Goal: Transaction & Acquisition: Book appointment/travel/reservation

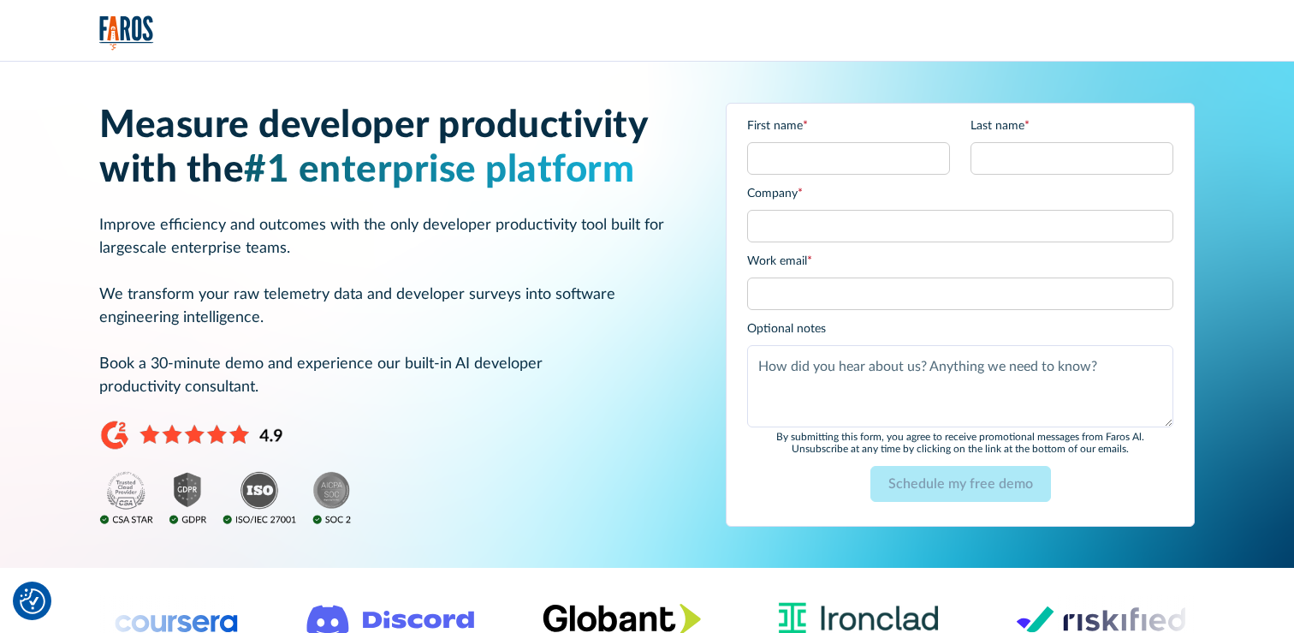
click at [508, 199] on div "Measure developer productivity with the #1 enterprise platform Improve efficien…" at bounding box center [391, 315] width 585 height 423
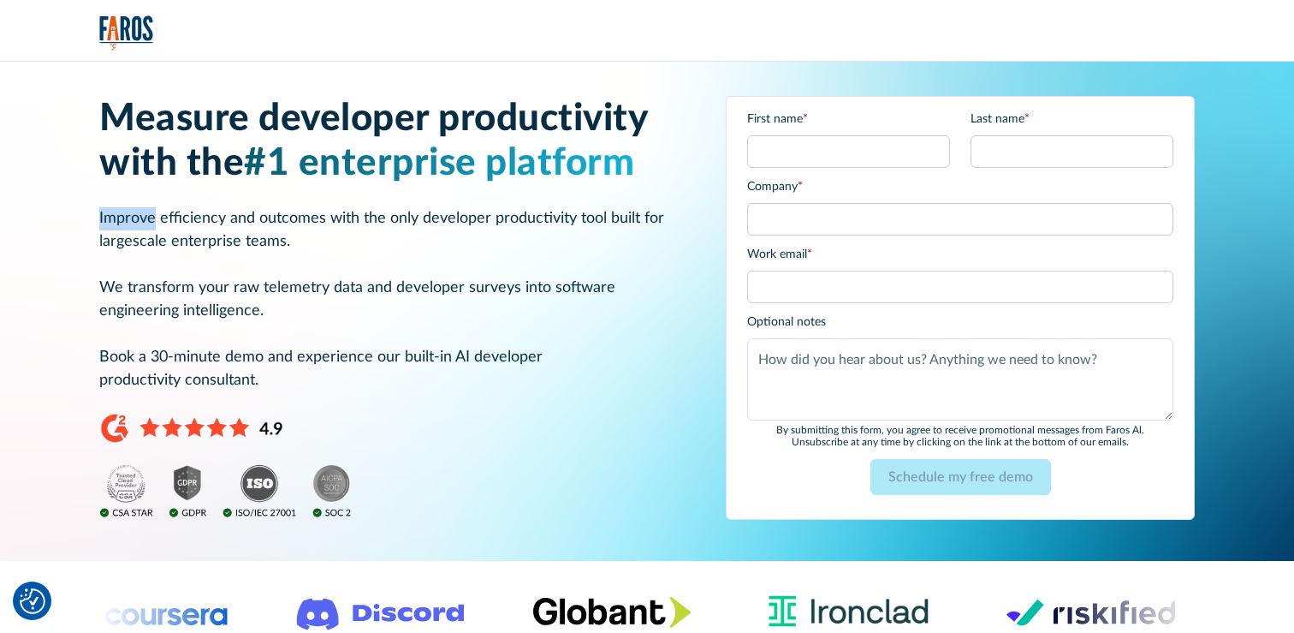
click at [508, 199] on div "Measure developer productivity with the #1 enterprise platform Improve efficien…" at bounding box center [391, 308] width 585 height 423
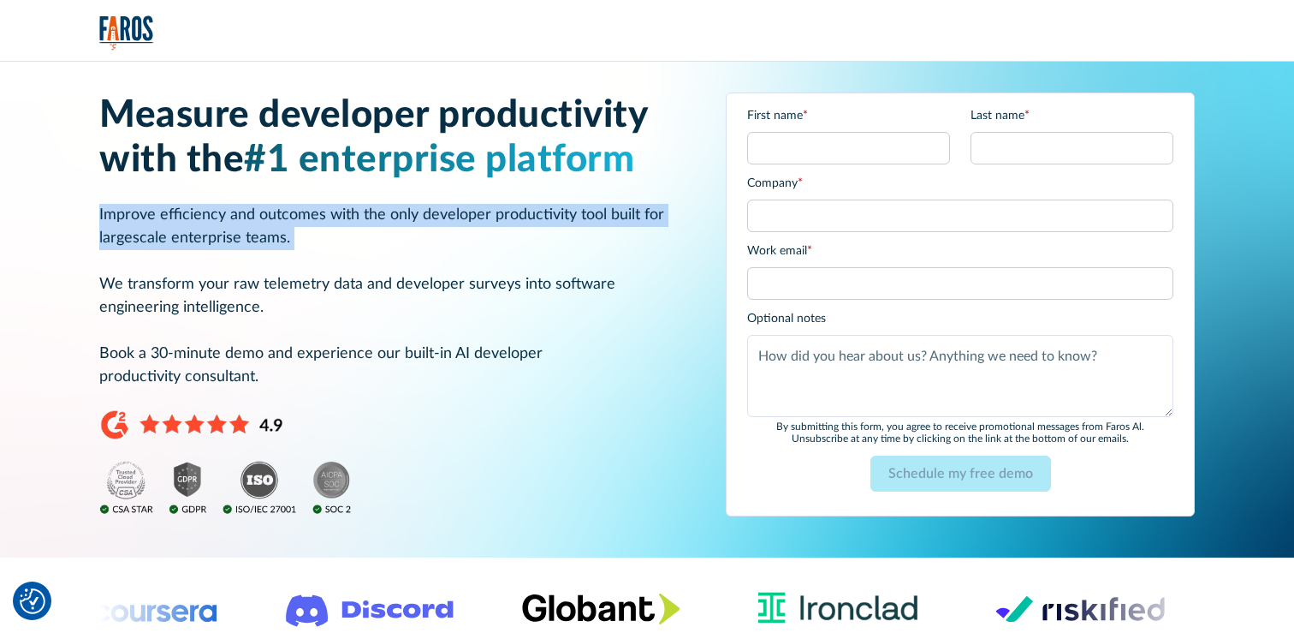
click at [508, 199] on div "Measure developer productivity with the #1 enterprise platform Improve efficien…" at bounding box center [391, 304] width 585 height 423
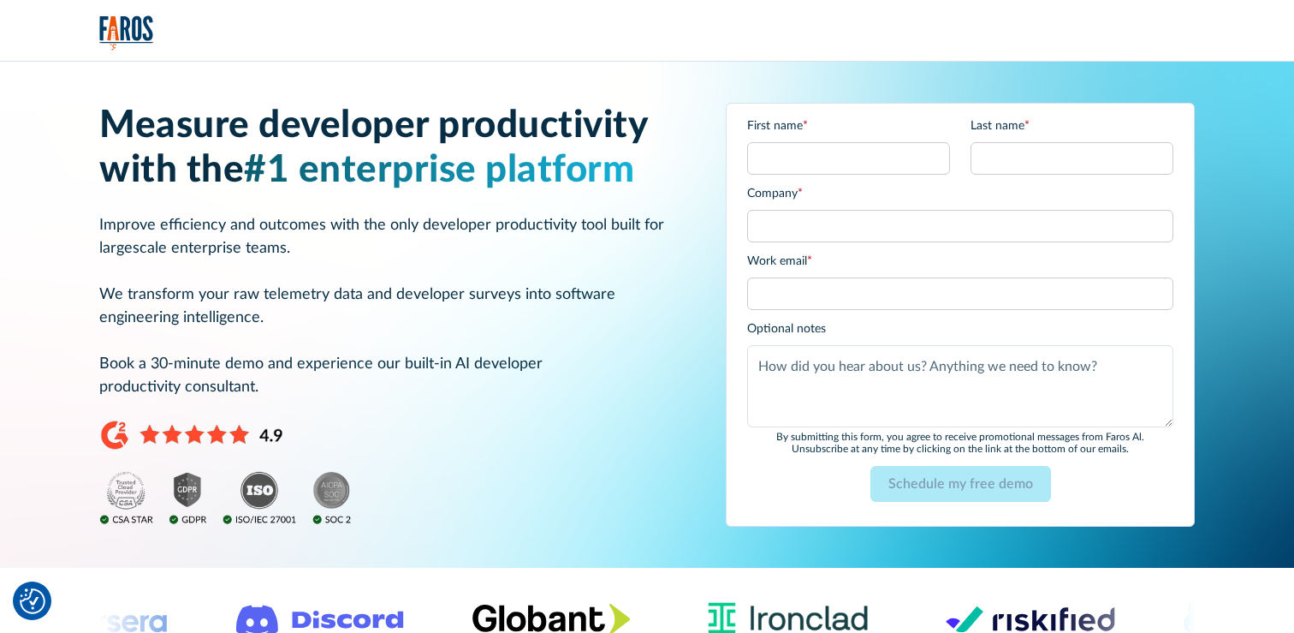
click at [507, 183] on span "#1 enterprise platform" at bounding box center [439, 171] width 390 height 38
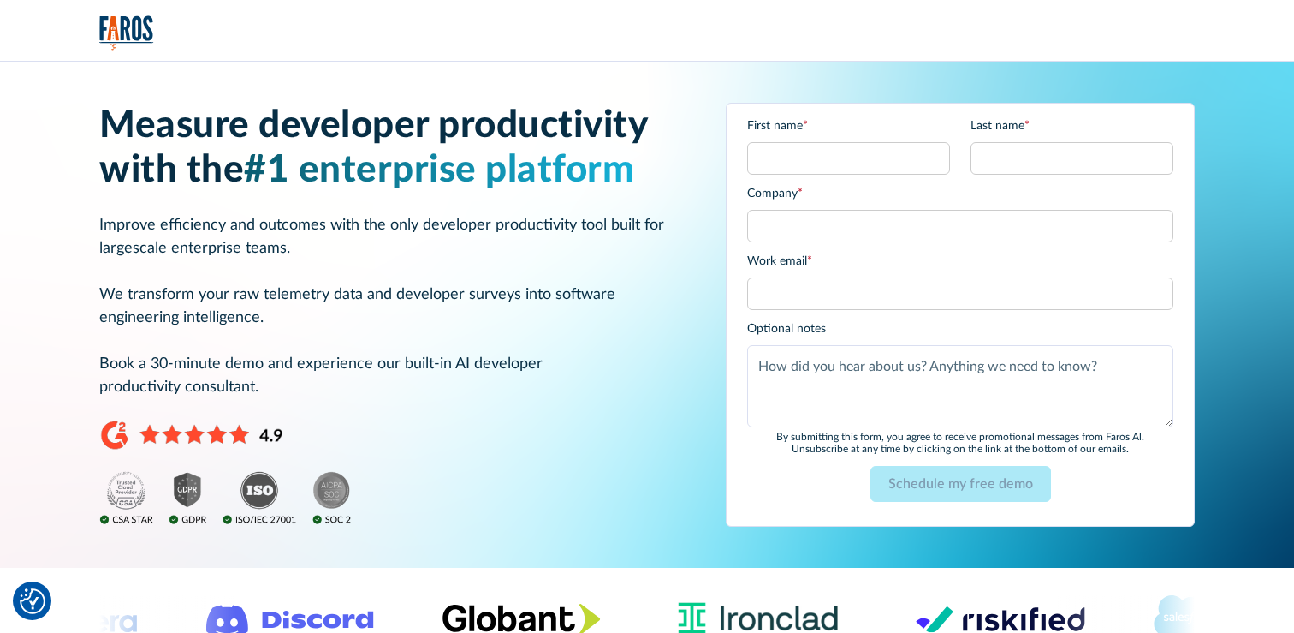
click at [347, 152] on span "#1 enterprise platform" at bounding box center [439, 171] width 390 height 38
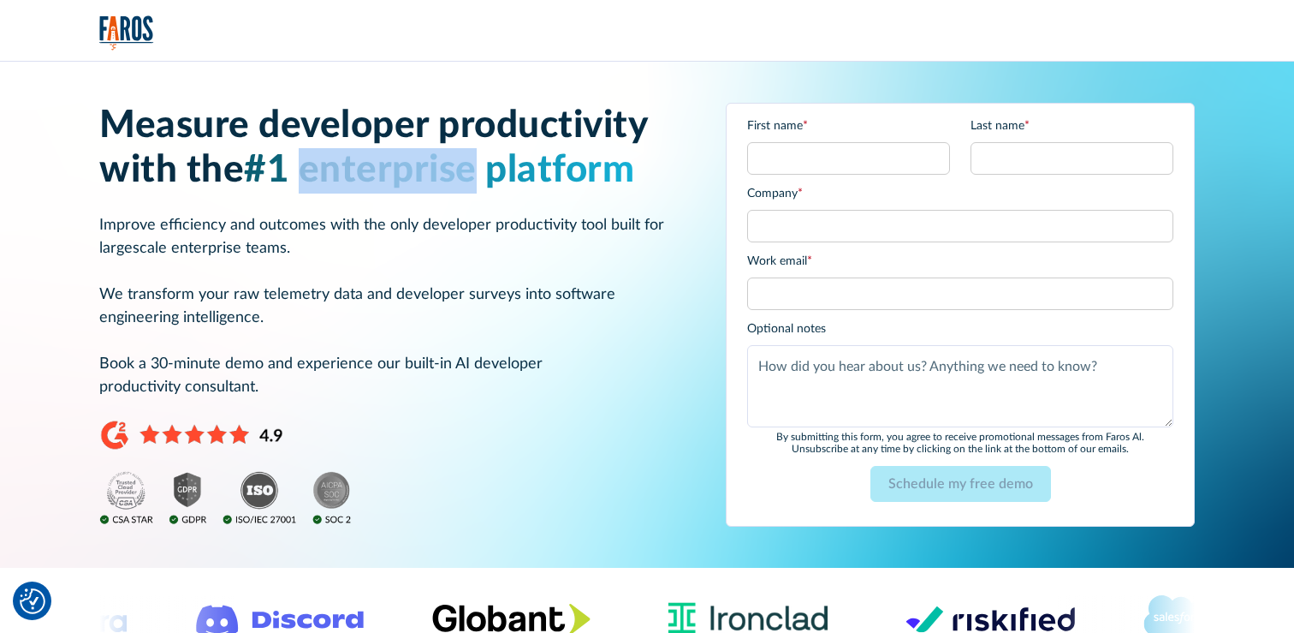
click at [347, 152] on span "#1 enterprise platform" at bounding box center [439, 171] width 390 height 38
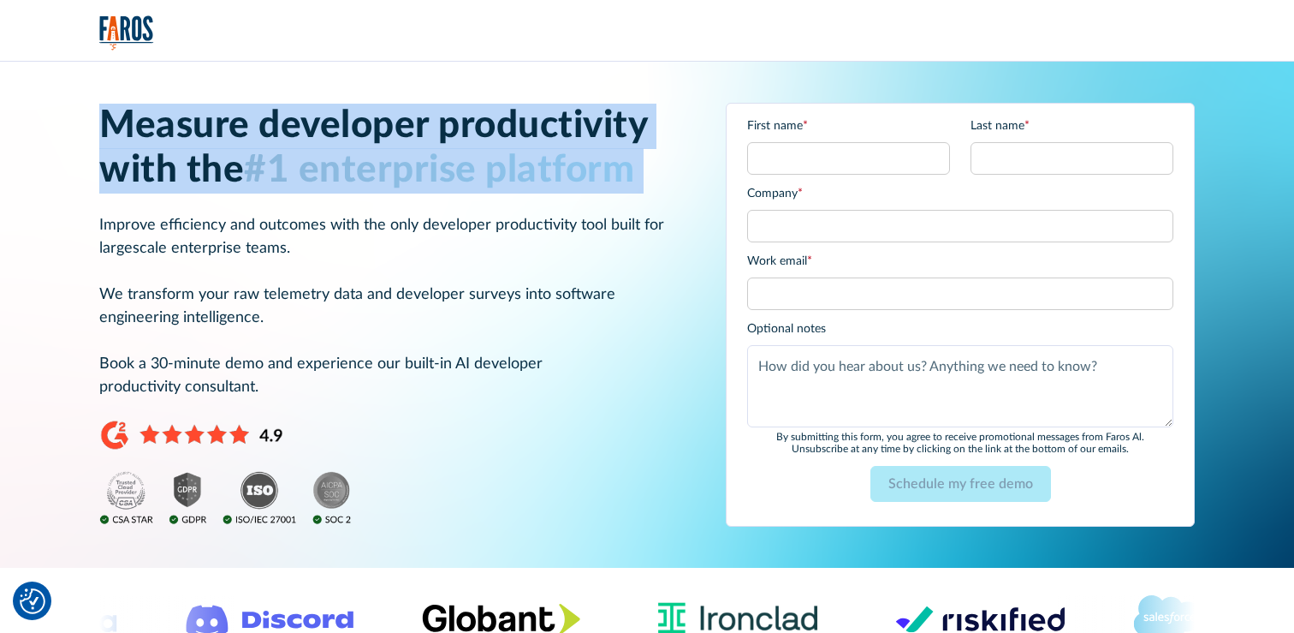
click at [347, 152] on span "#1 enterprise platform" at bounding box center [439, 171] width 390 height 38
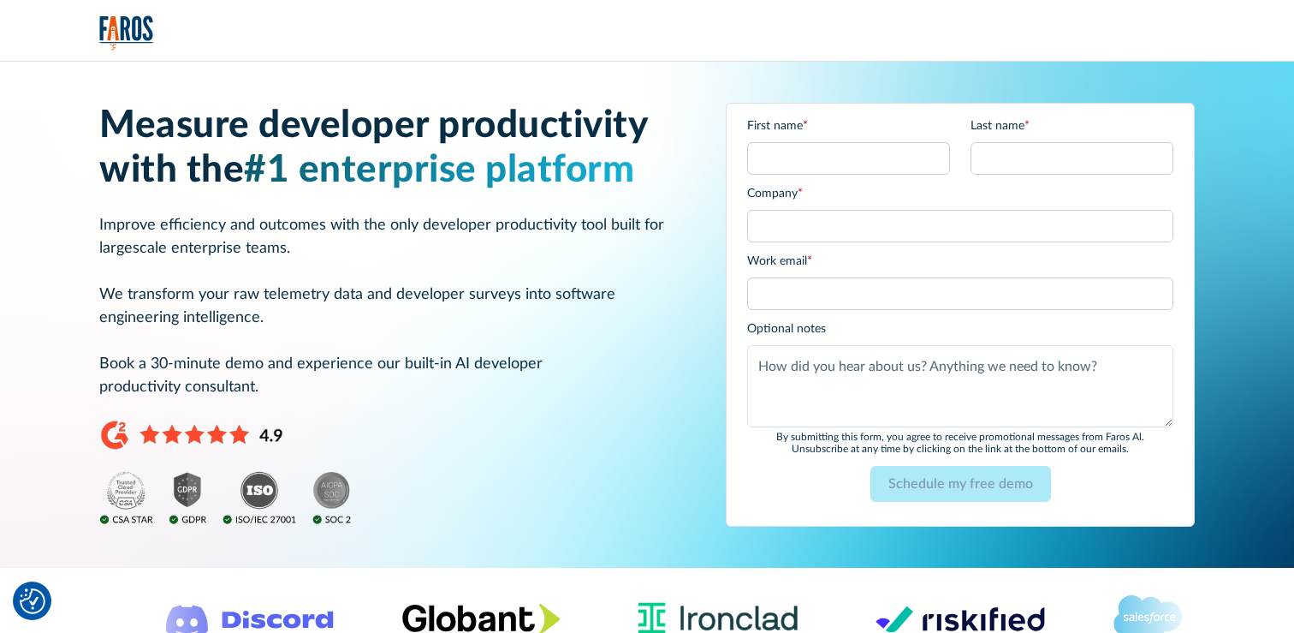
click at [348, 239] on p "Improve efficiency and outcomes with the only developer productivity tool built…" at bounding box center [391, 306] width 585 height 185
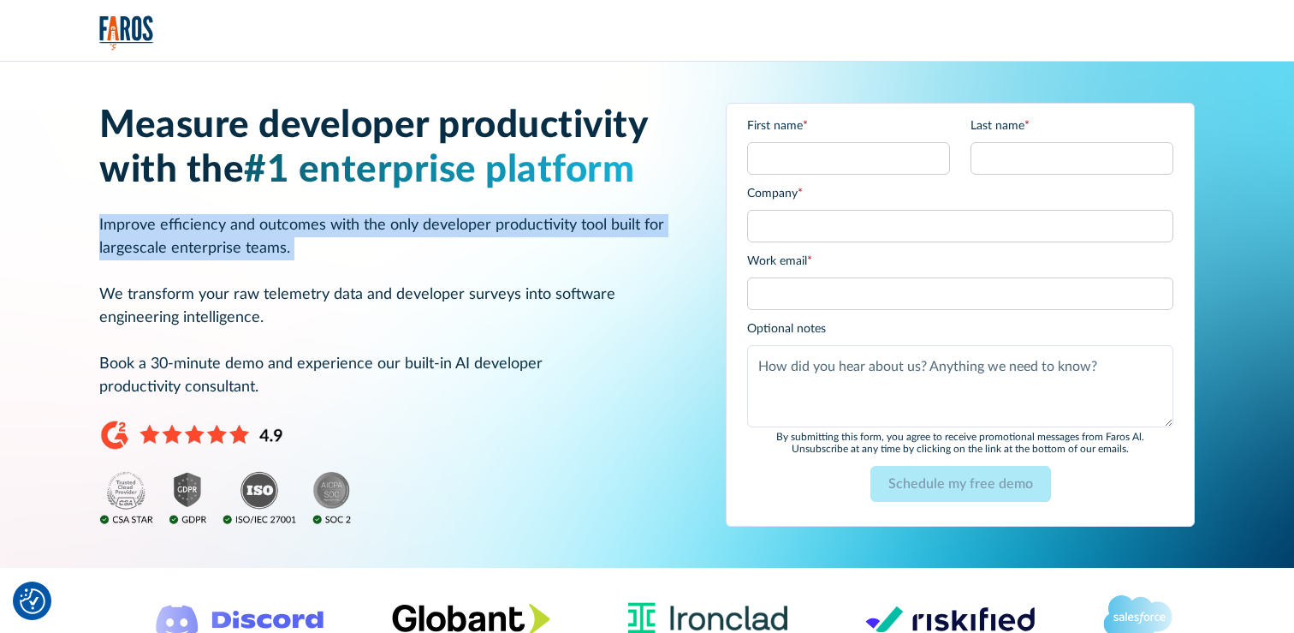
click at [348, 239] on p "Improve efficiency and outcomes with the only developer productivity tool built…" at bounding box center [391, 306] width 585 height 185
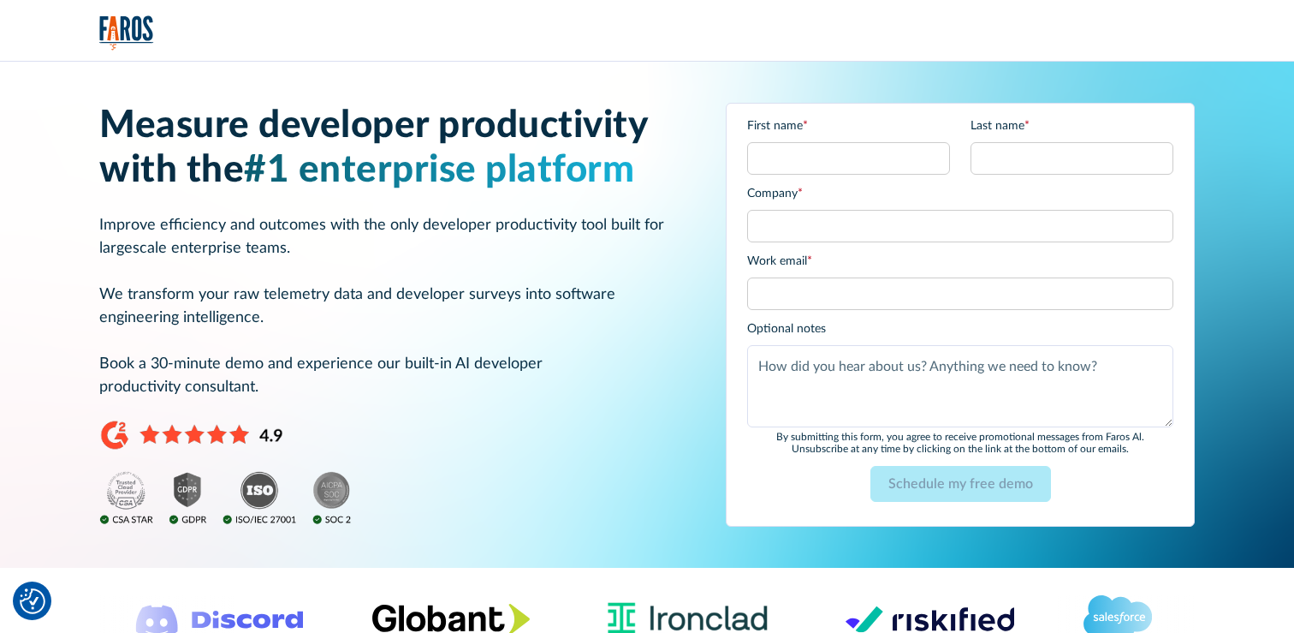
click at [342, 232] on p "Improve efficiency and outcomes with the only developer productivity tool built…" at bounding box center [391, 306] width 585 height 185
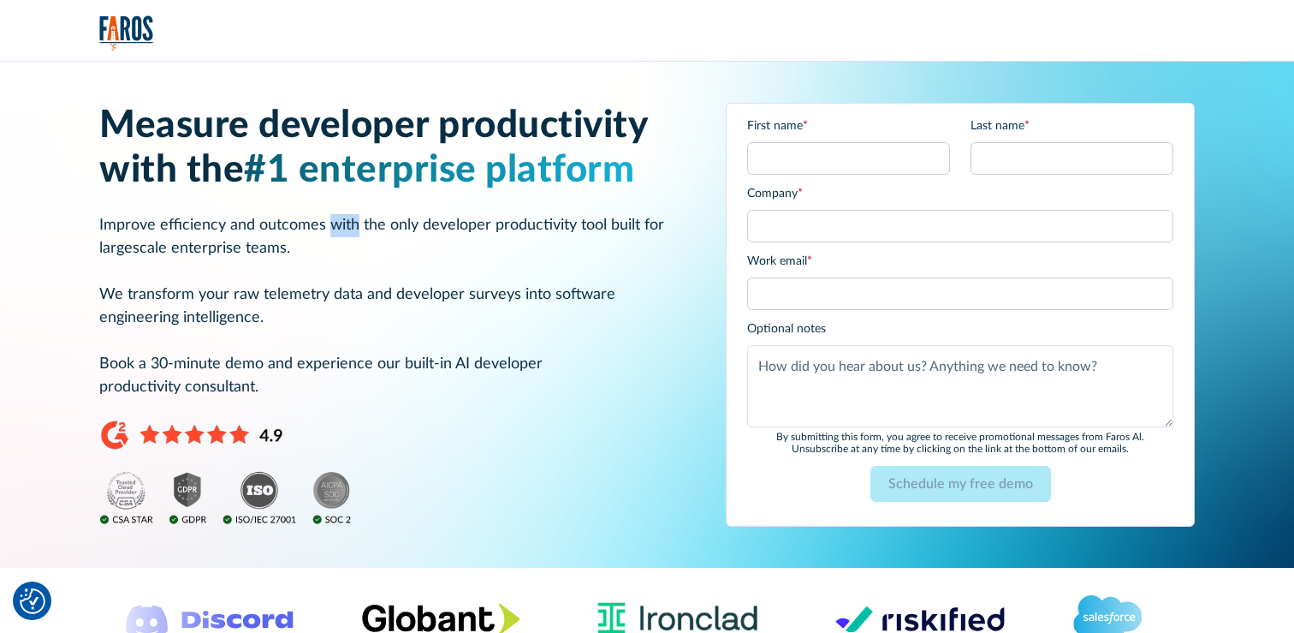
click at [342, 232] on p "Improve efficiency and outcomes with the only developer productivity tool built…" at bounding box center [391, 306] width 585 height 185
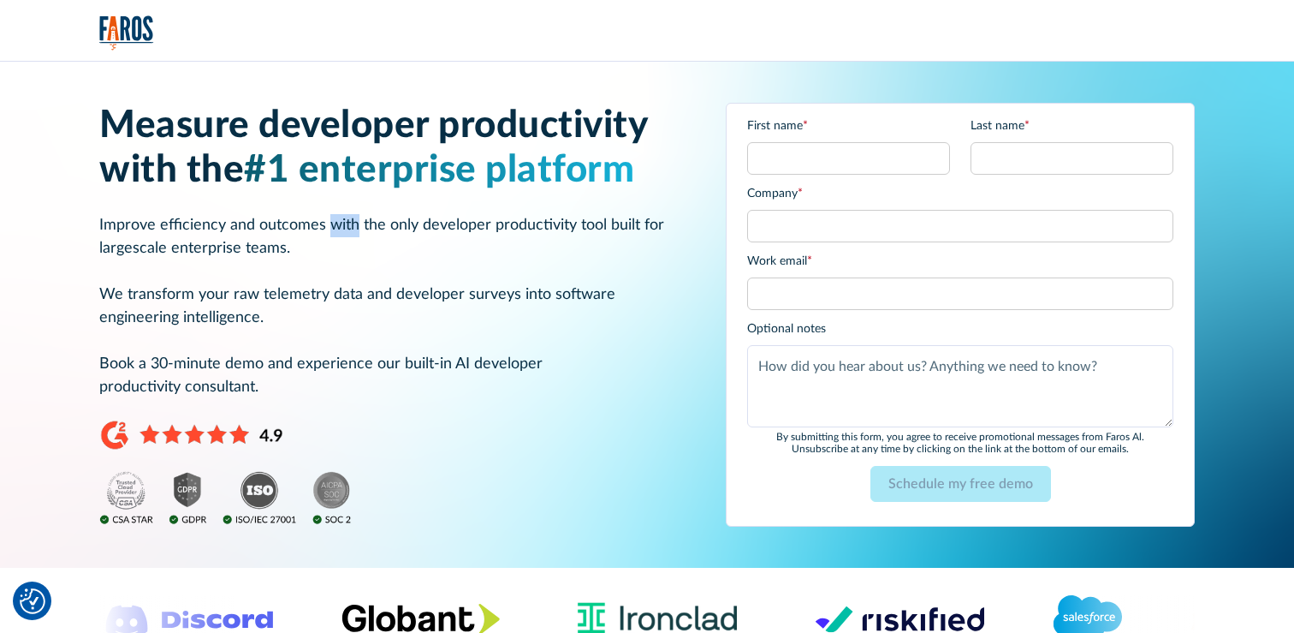
click at [328, 231] on p "Improve efficiency and outcomes with the only developer productivity tool built…" at bounding box center [391, 306] width 585 height 185
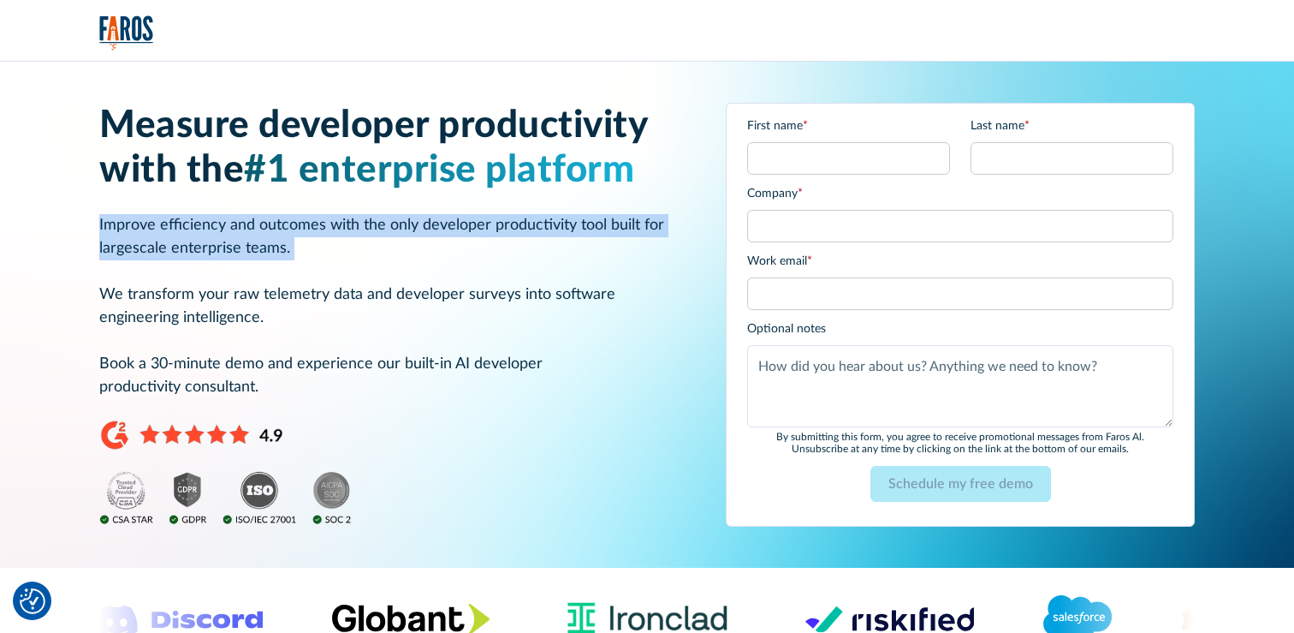
click at [328, 231] on p "Improve efficiency and outcomes with the only developer productivity tool built…" at bounding box center [391, 306] width 585 height 185
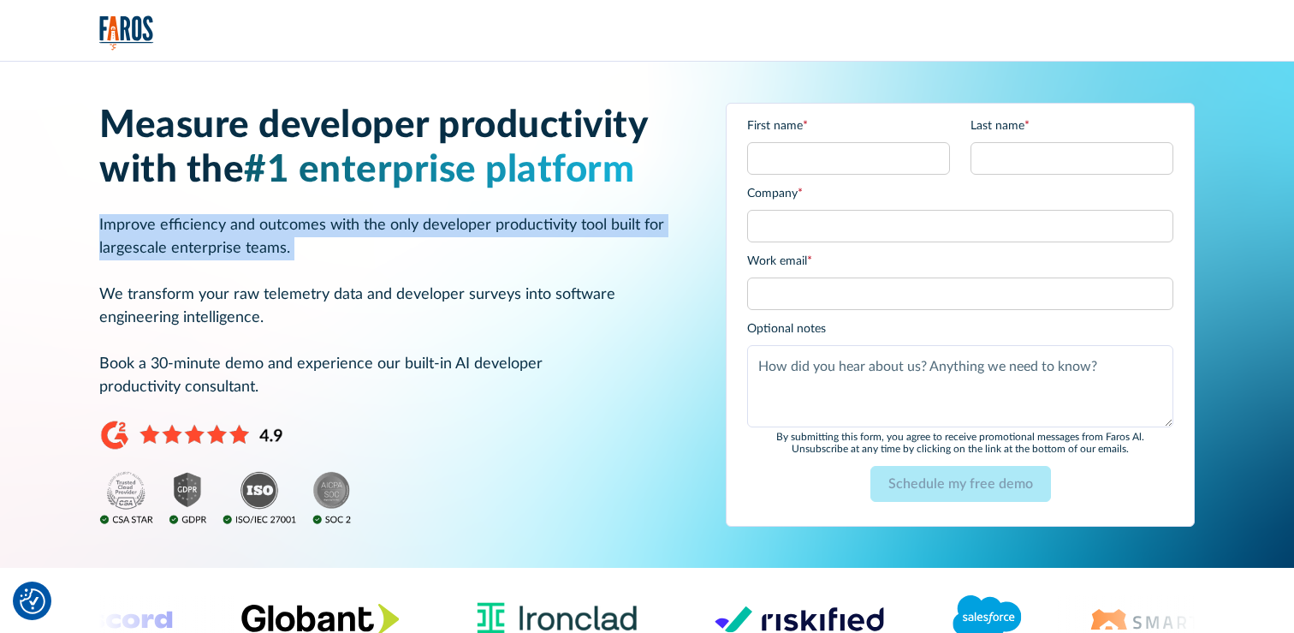
click at [327, 232] on p "Improve efficiency and outcomes with the only developer productivity tool built…" at bounding box center [391, 306] width 585 height 185
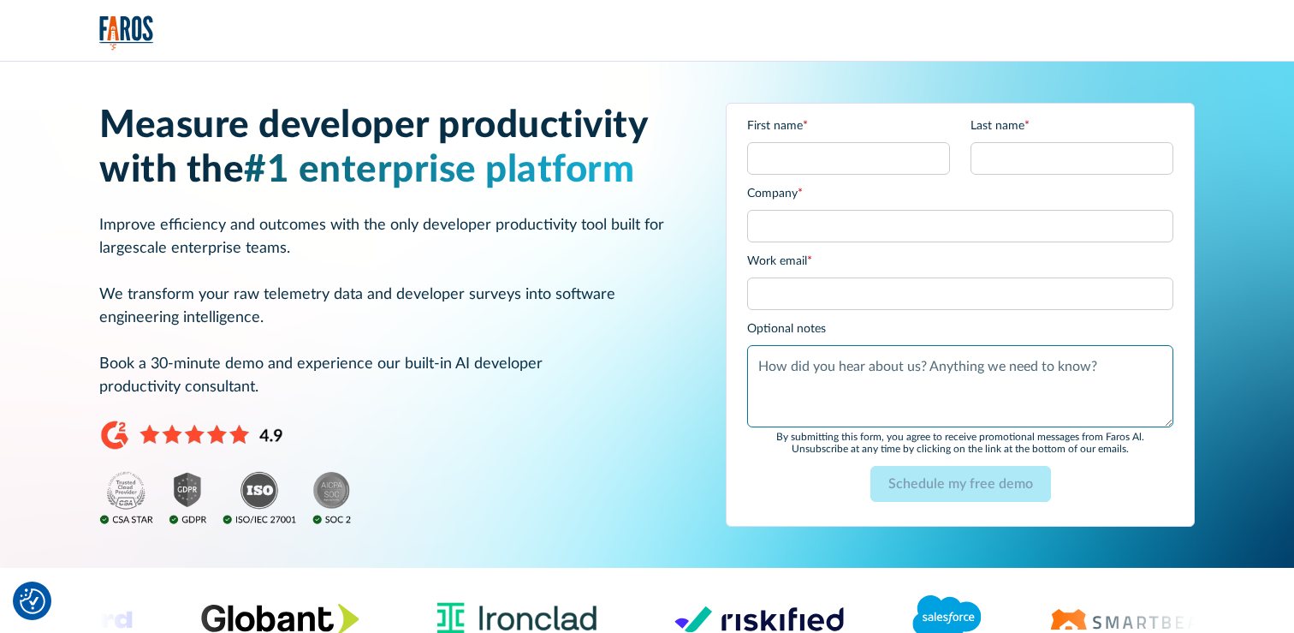
click at [876, 360] on textarea "Anything else?" at bounding box center [960, 386] width 426 height 82
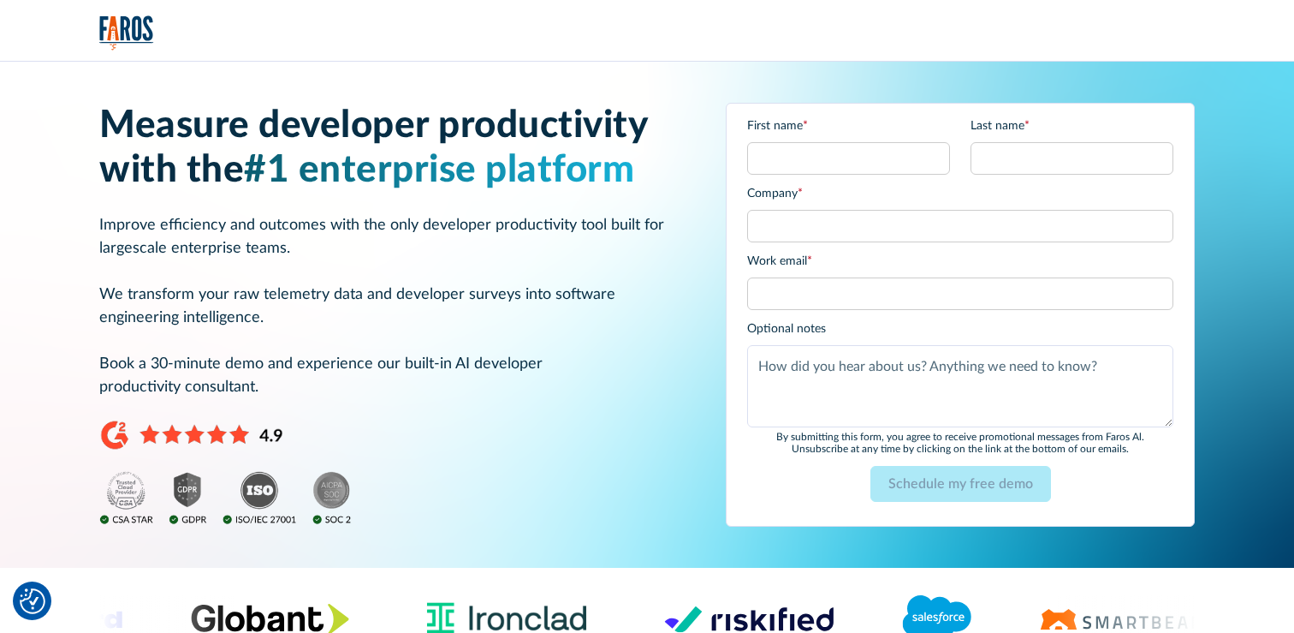
click at [843, 312] on form "First name * Last name * Company * Work email * Please enter a valid business e…" at bounding box center [960, 314] width 426 height 395
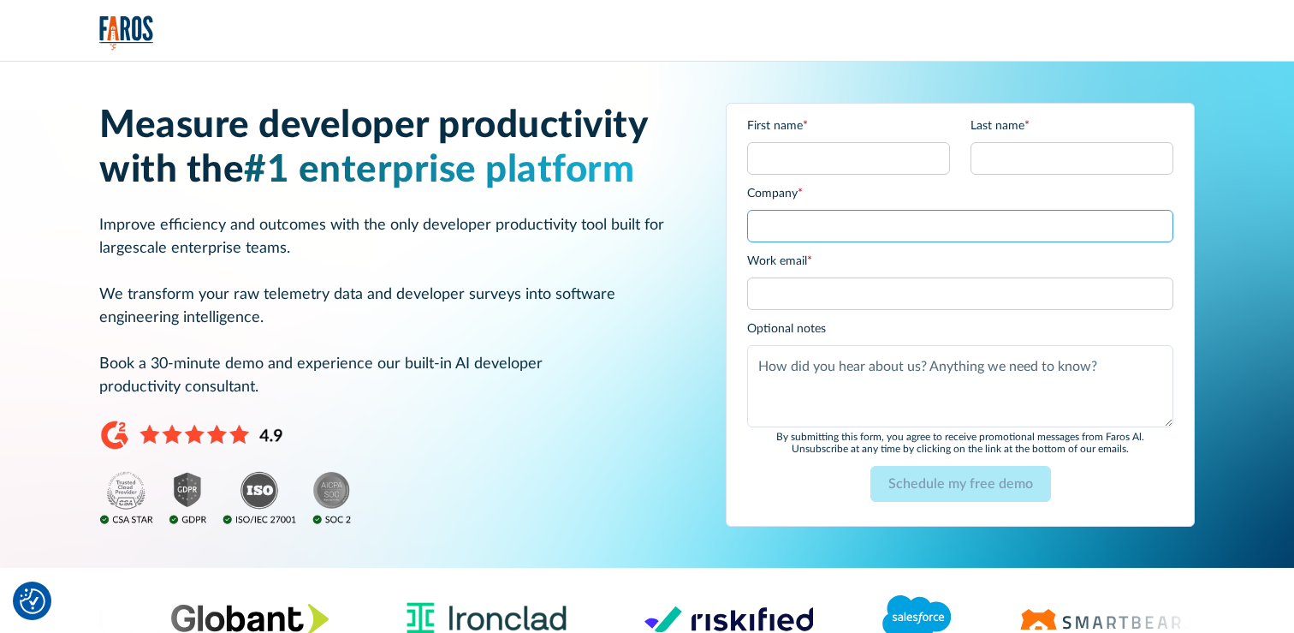
click at [800, 217] on input "Company *" at bounding box center [960, 226] width 426 height 33
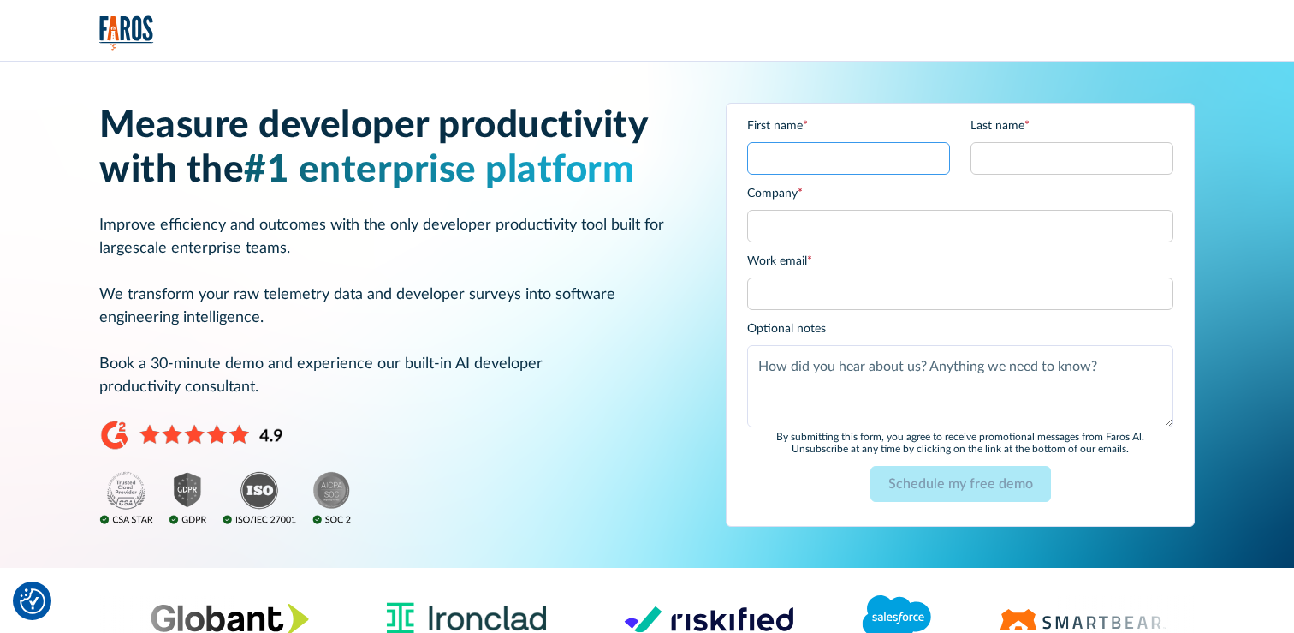
click at [806, 155] on input "First name *" at bounding box center [848, 158] width 203 height 33
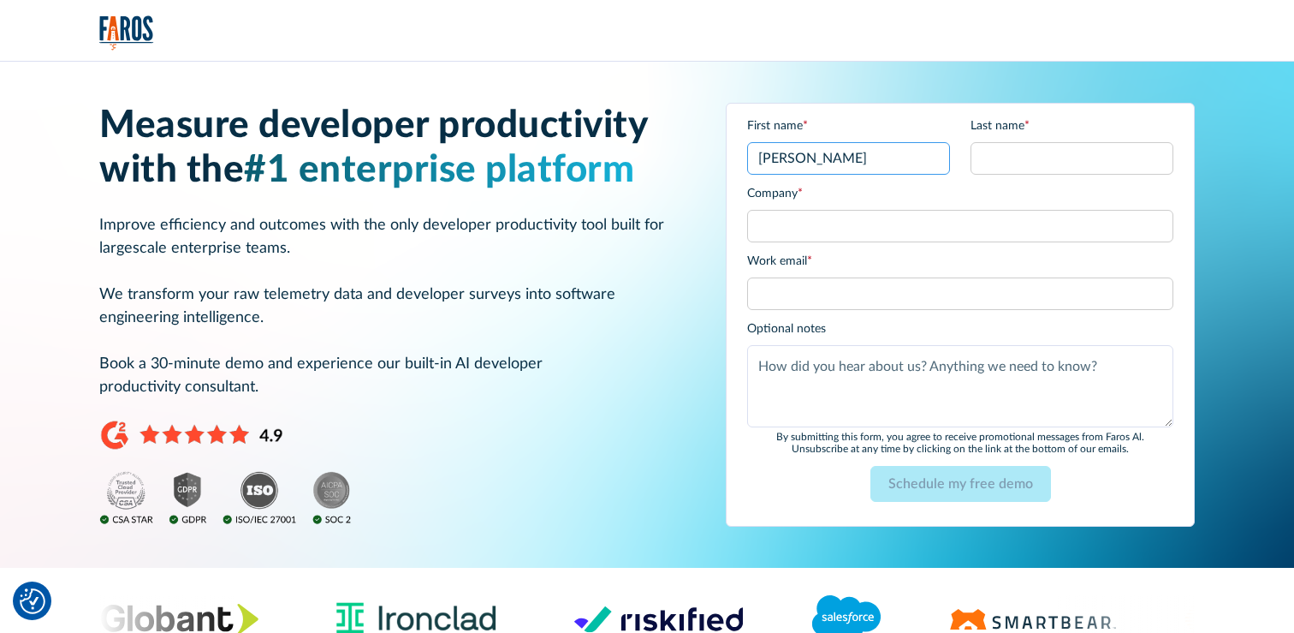
type input "Jerome G"
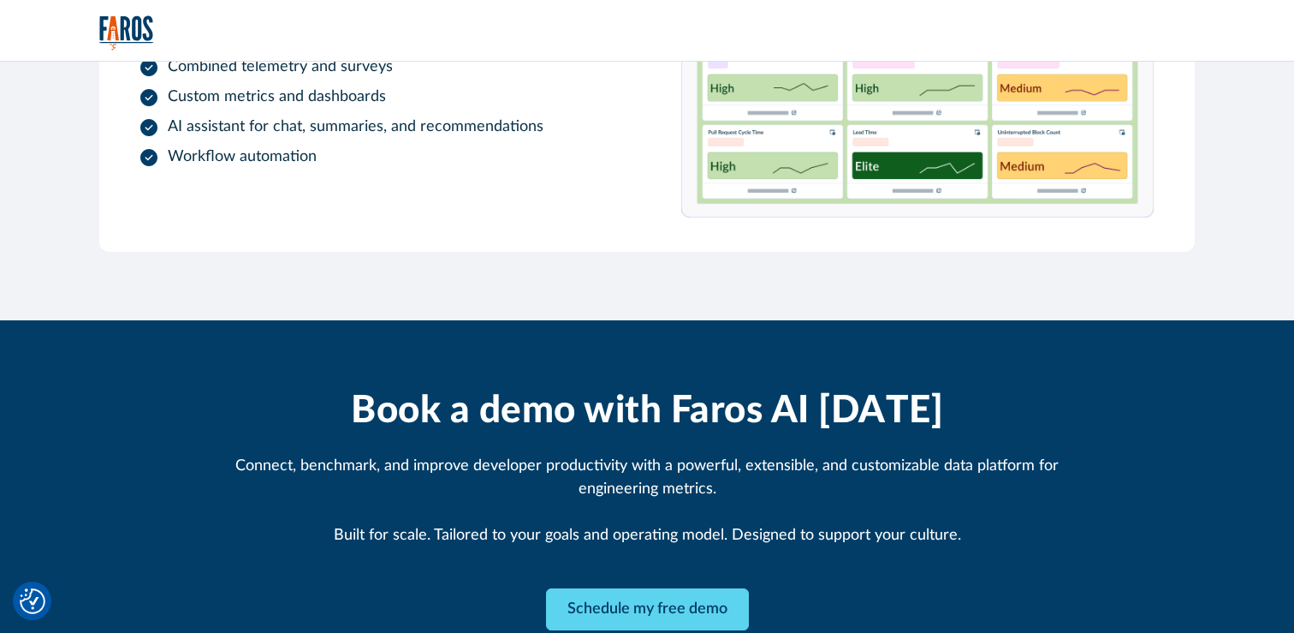
scroll to position [1923, 0]
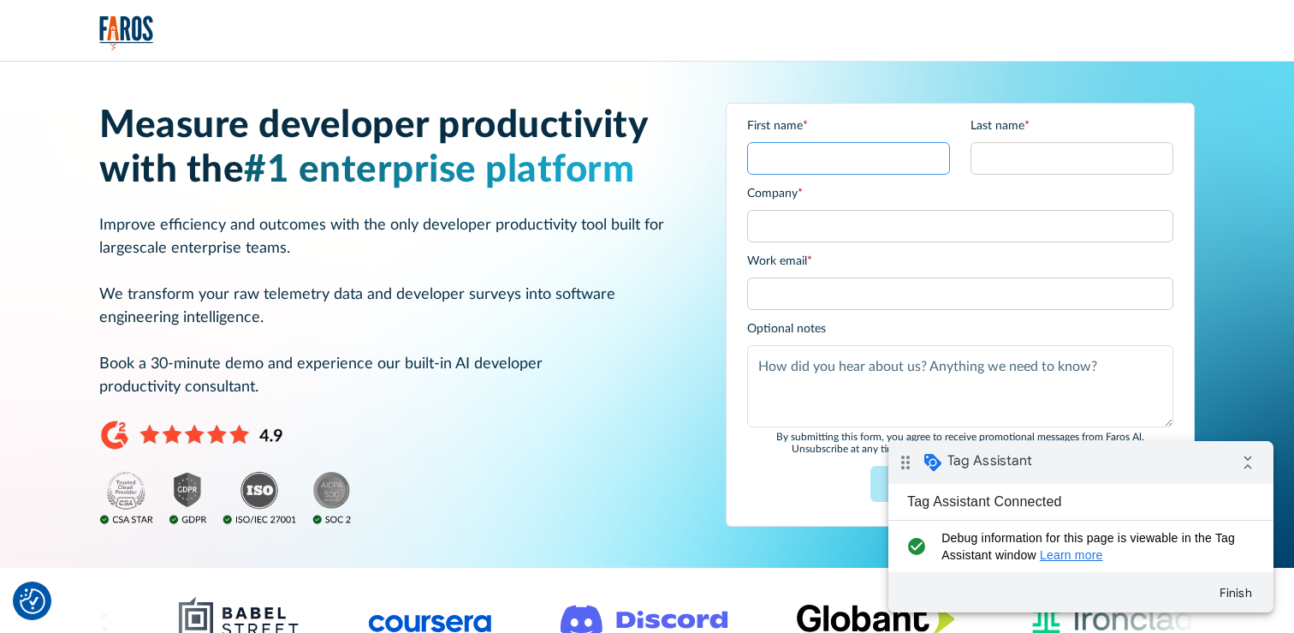
click at [798, 152] on input "First name *" at bounding box center [848, 158] width 203 height 33
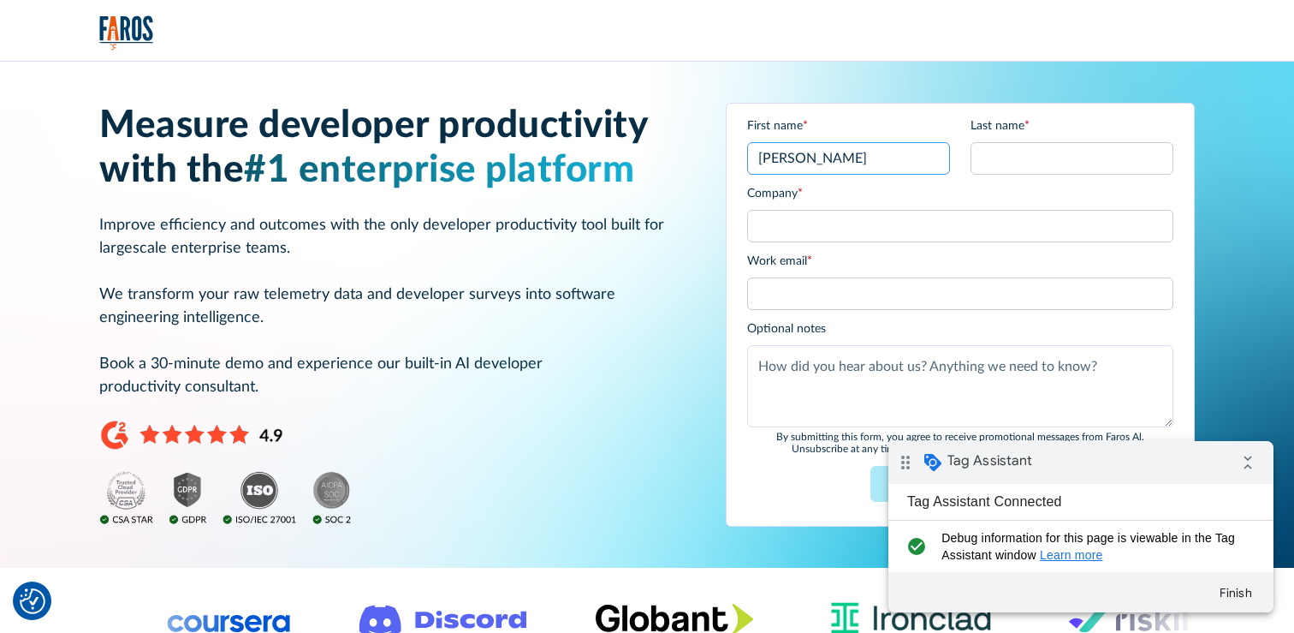
type input "Jerome Gibran"
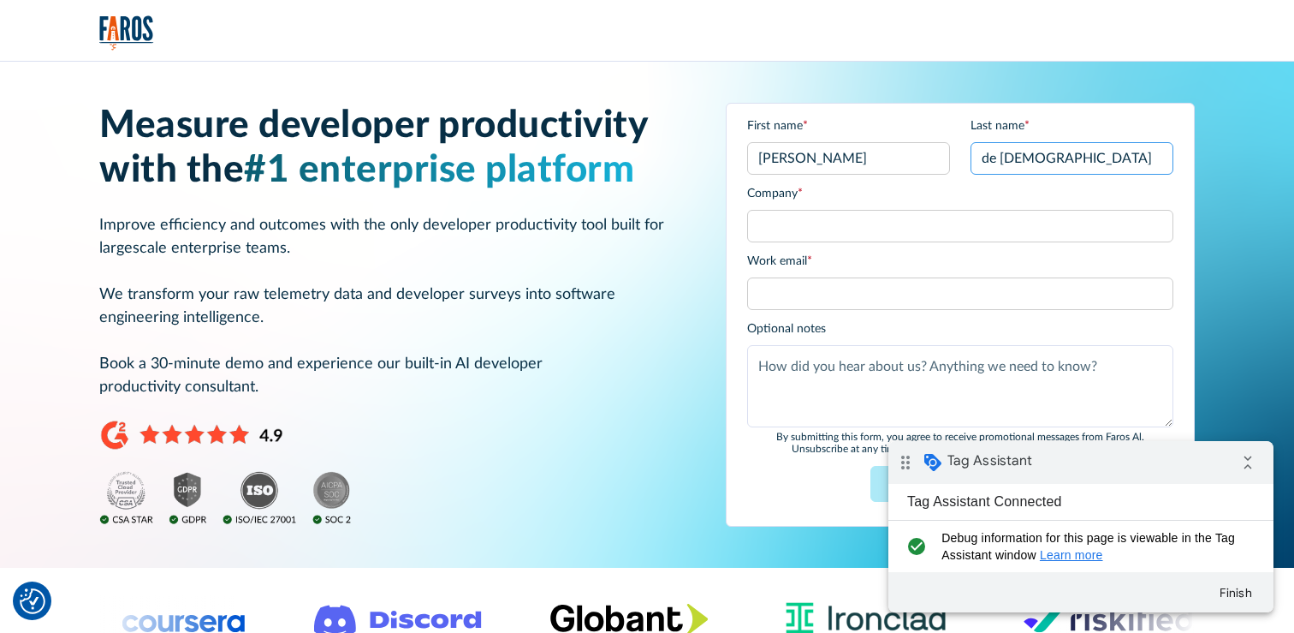
type input "de Jesus"
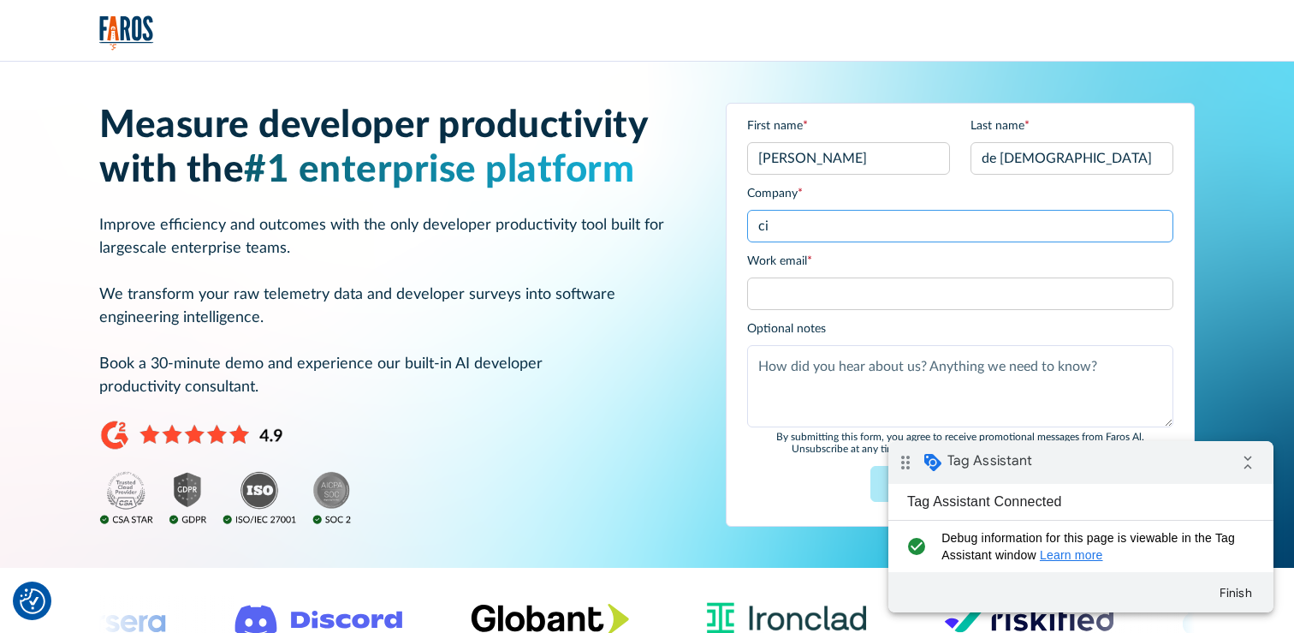
type input "c"
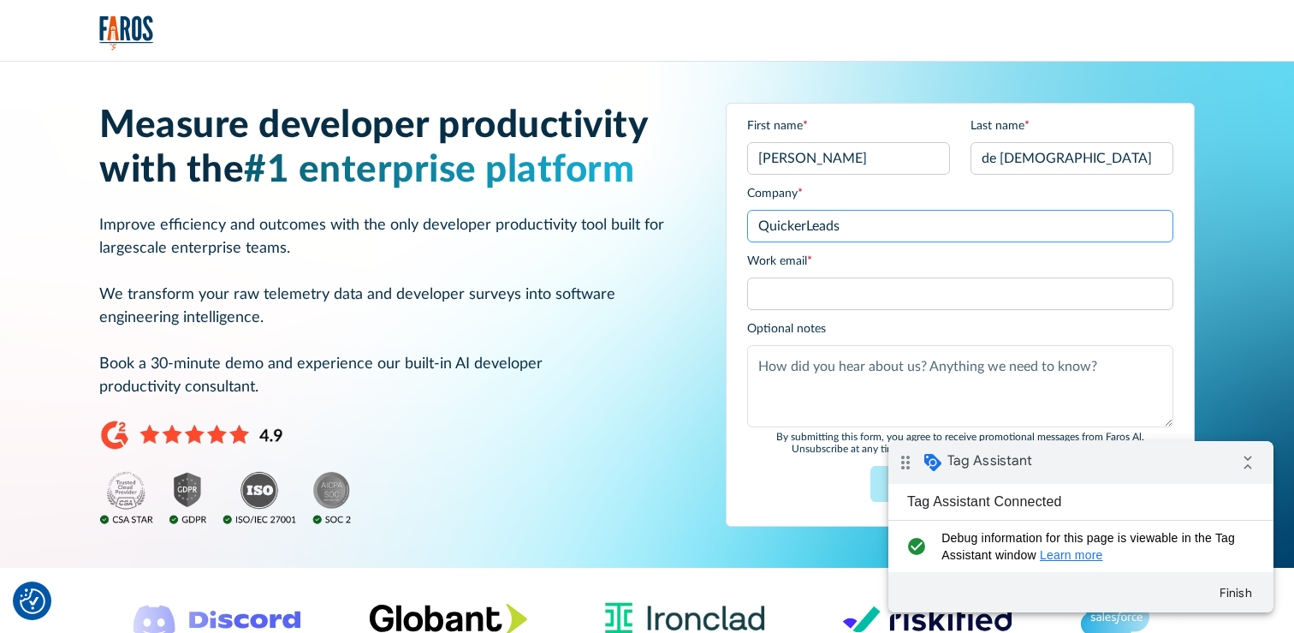
type input "QuickerLeads"
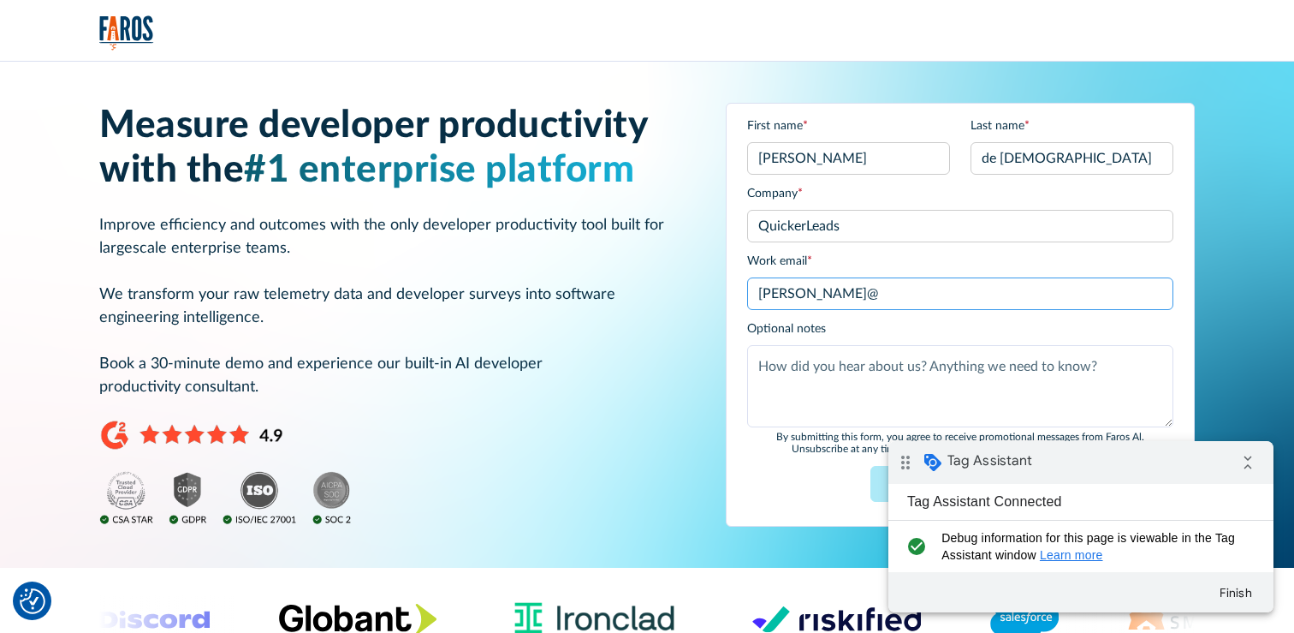
type input "jerome@getquickerleads.com"
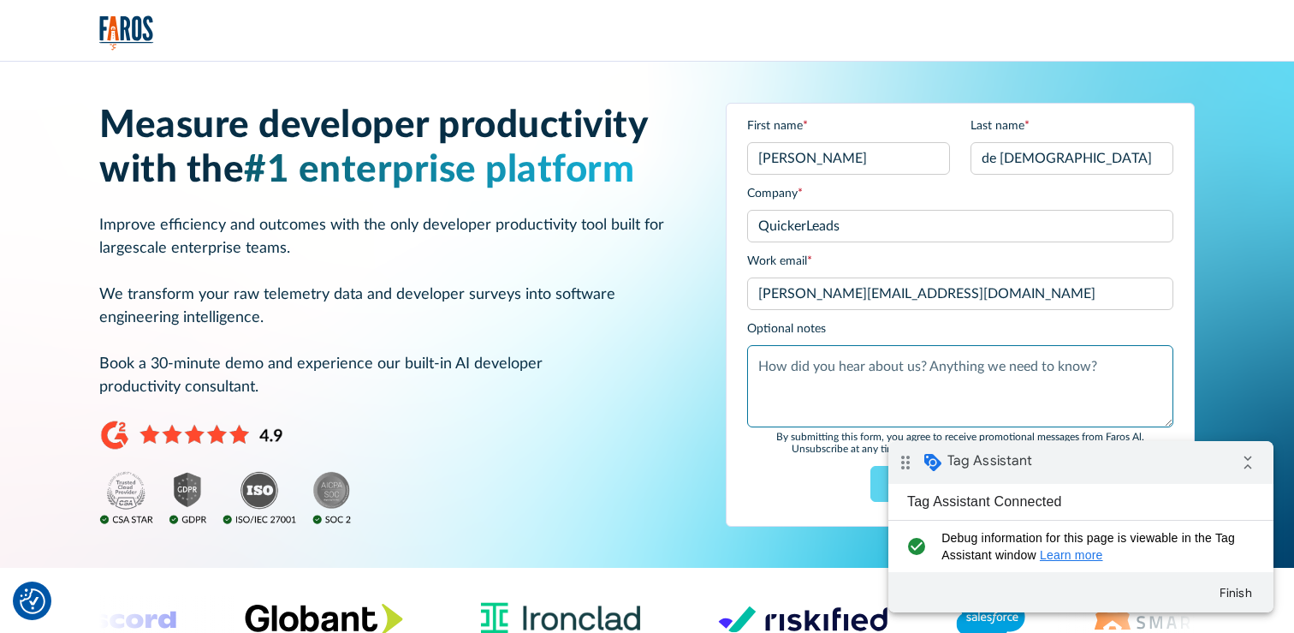
type textarea "S"
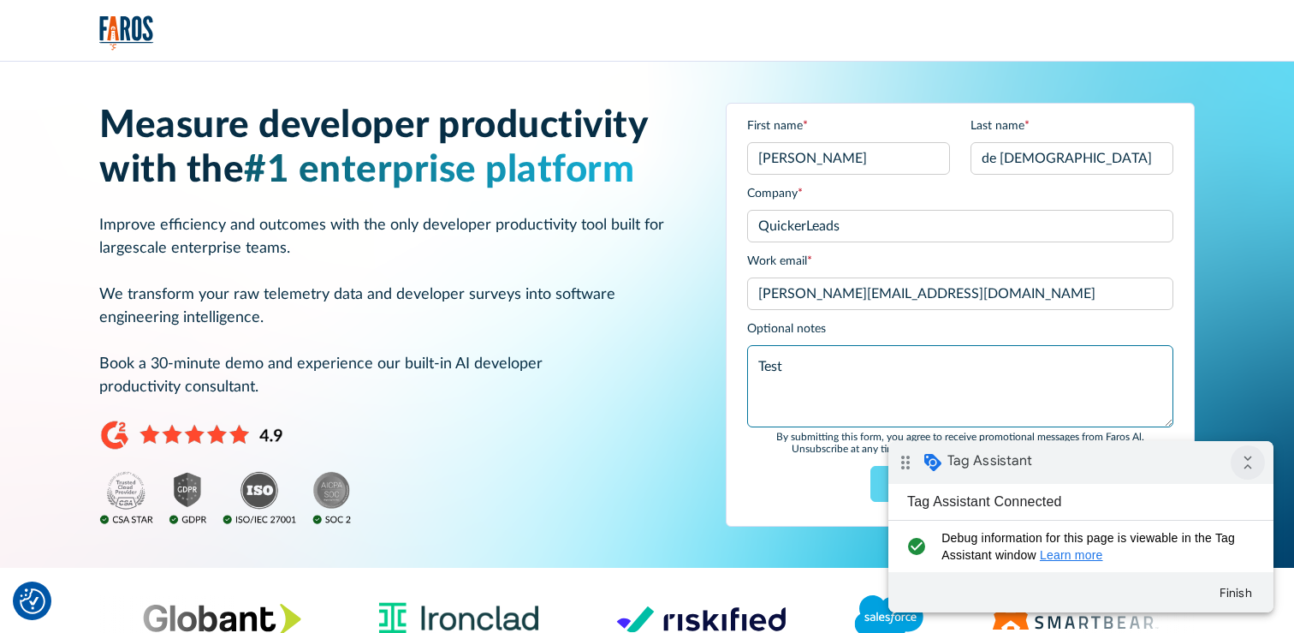
click at [1239, 461] on icon "collapse_all" at bounding box center [1248, 462] width 34 height 34
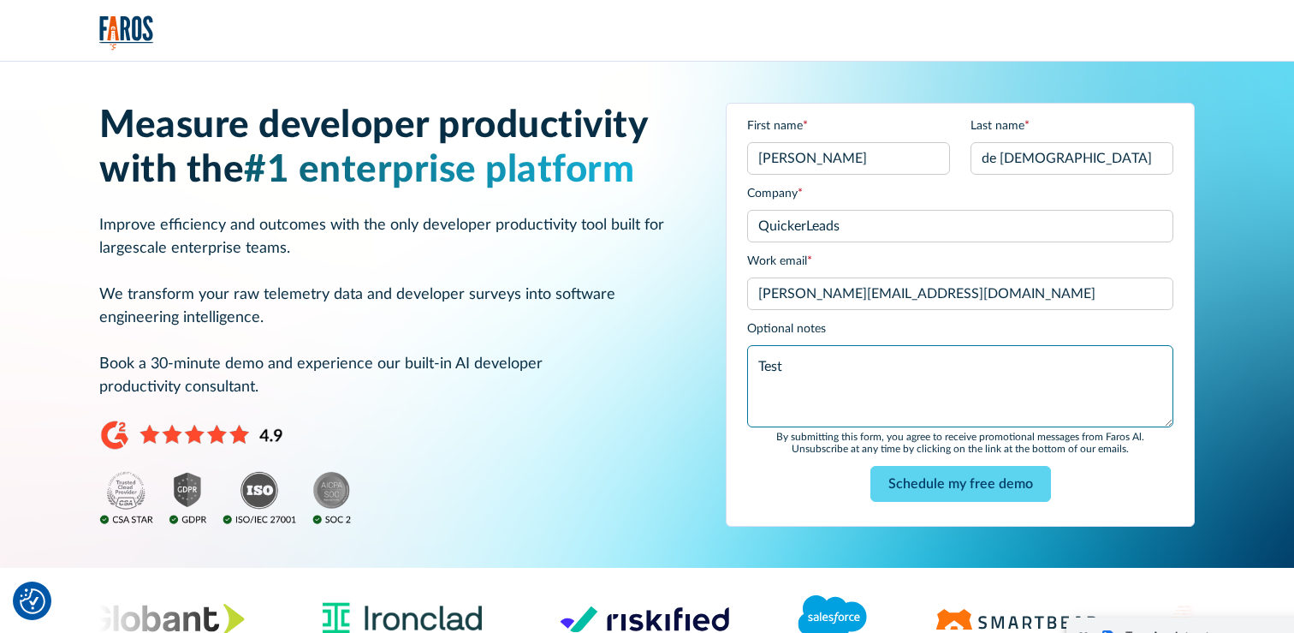
drag, startPoint x: 1312, startPoint y: 654, endPoint x: 1191, endPoint y: 617, distance: 127.0
click at [1293, 632] on div "drag_indicator Tag Assistant expand_all" at bounding box center [1259, 638] width 385 height 43
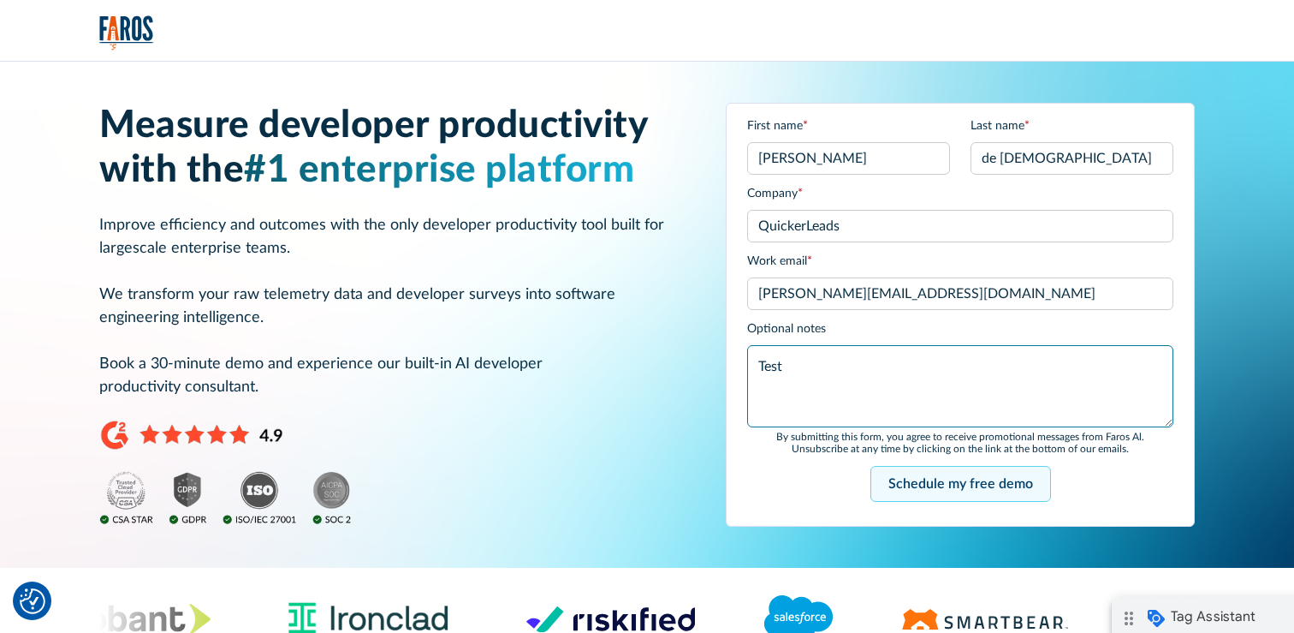
type textarea "Test"
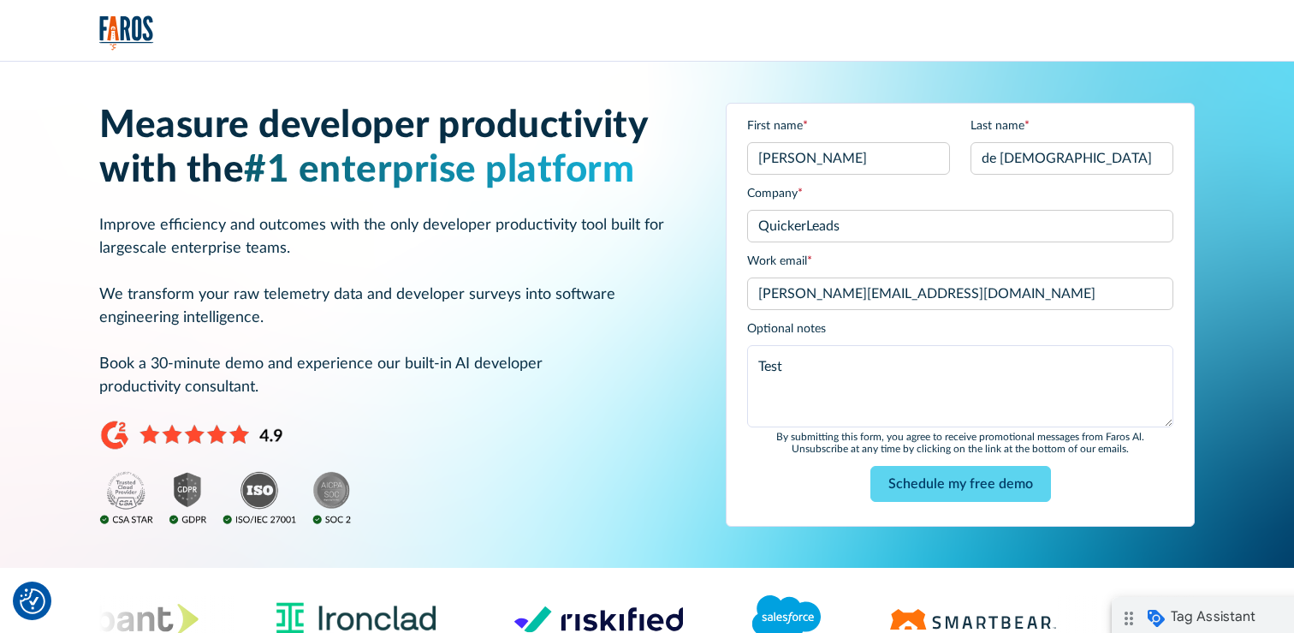
click at [996, 487] on input "Schedule my free demo" at bounding box center [961, 484] width 181 height 36
